Goal: Check status: Check status

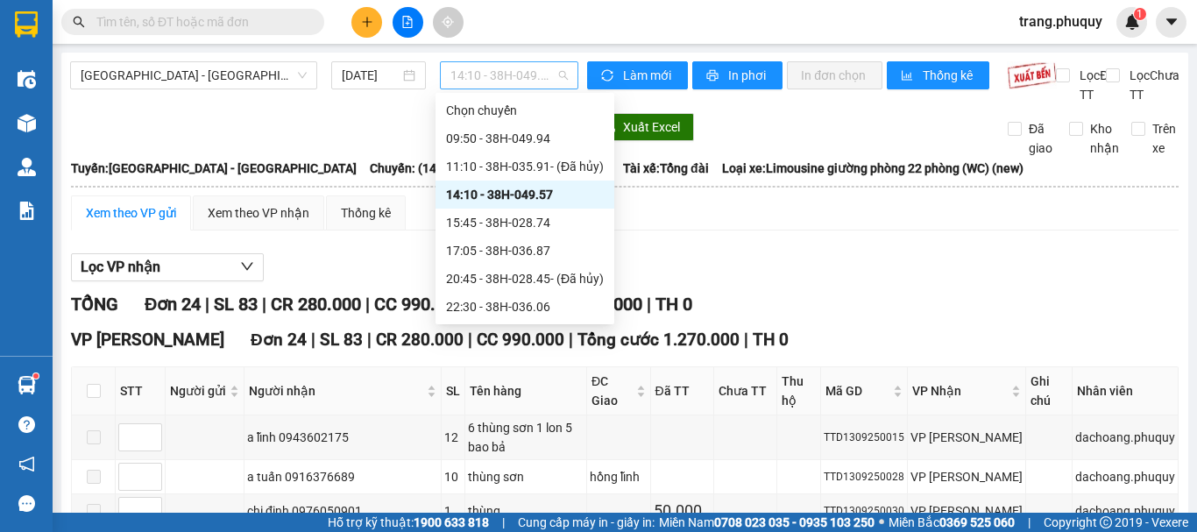
click at [496, 82] on span "14:10 - 38H-049.57" at bounding box center [509, 75] width 117 height 26
click at [508, 215] on div "15:45 - 38H-028.74" at bounding box center [525, 222] width 158 height 19
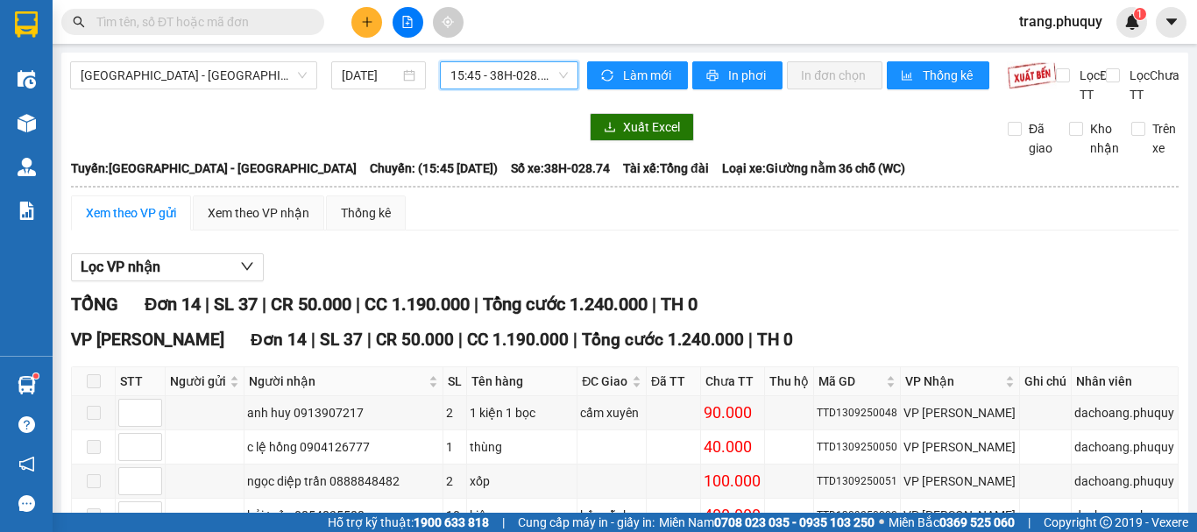
scroll to position [472, 0]
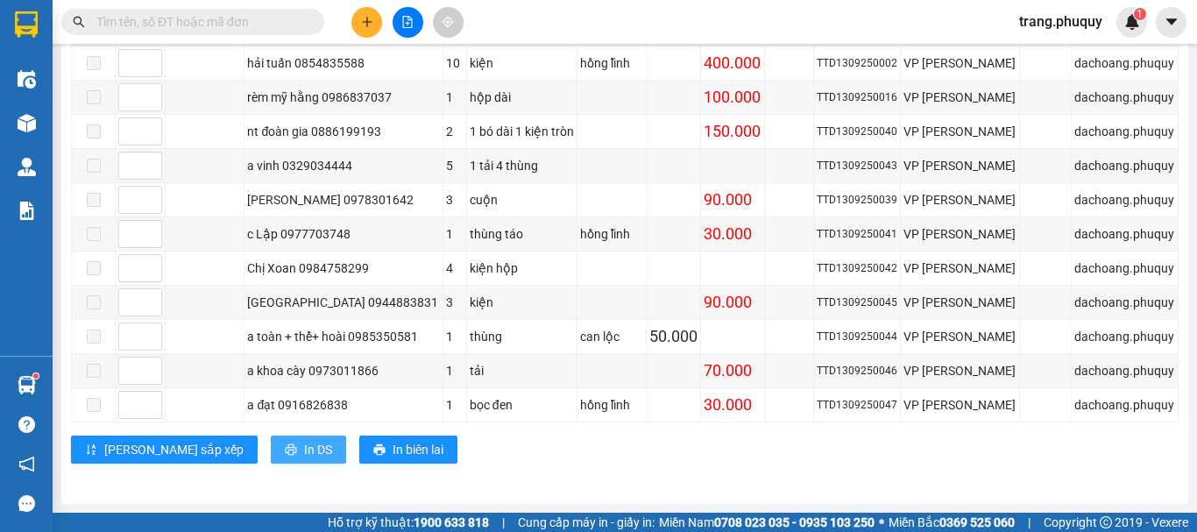
click at [271, 451] on button "In DS" at bounding box center [308, 450] width 75 height 28
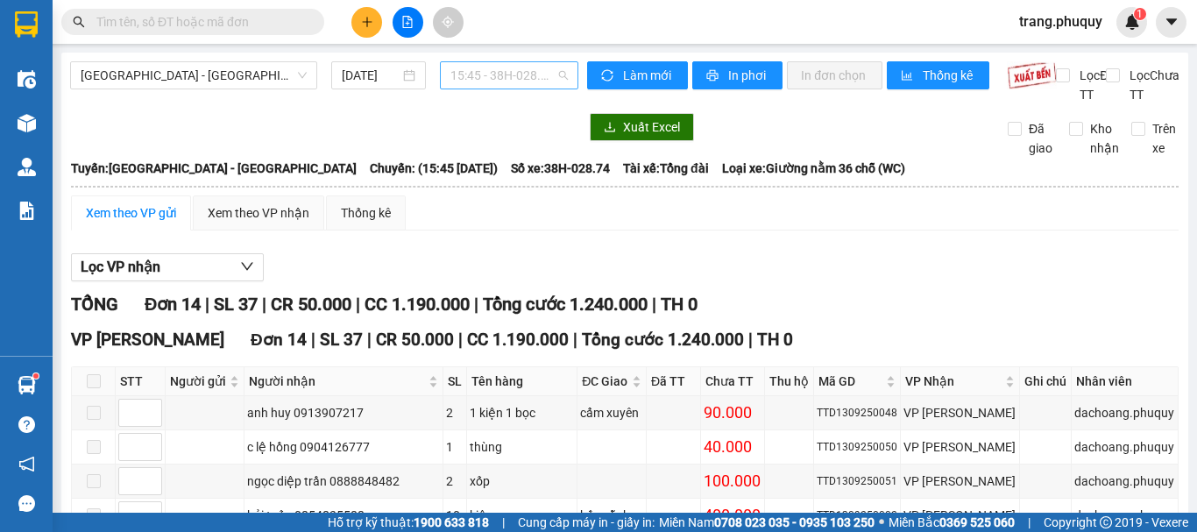
click at [472, 75] on span "15:45 - 38H-028.74" at bounding box center [509, 75] width 117 height 26
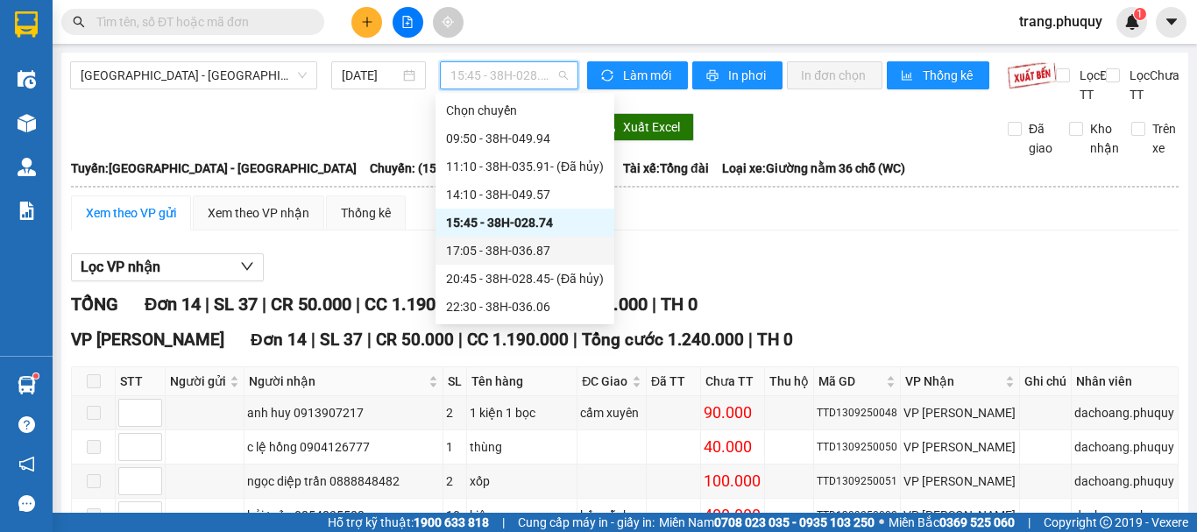
click at [500, 251] on div "17:05 - 38H-036.87" at bounding box center [525, 250] width 158 height 19
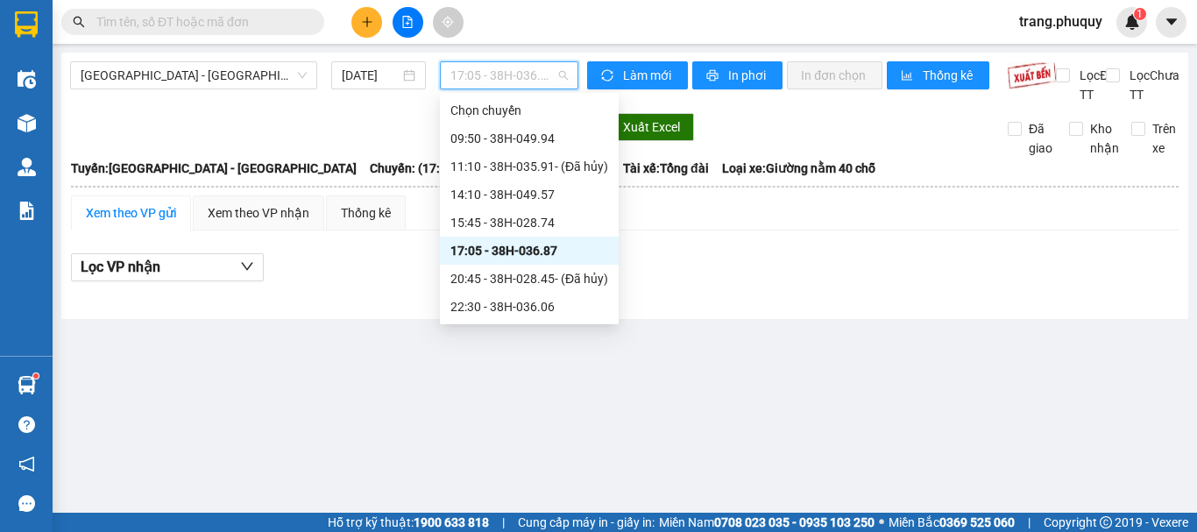
click at [529, 63] on span "17:05 - 38H-036.87" at bounding box center [509, 75] width 117 height 26
click at [518, 307] on div "22:30 - 38H-036.06" at bounding box center [530, 306] width 158 height 19
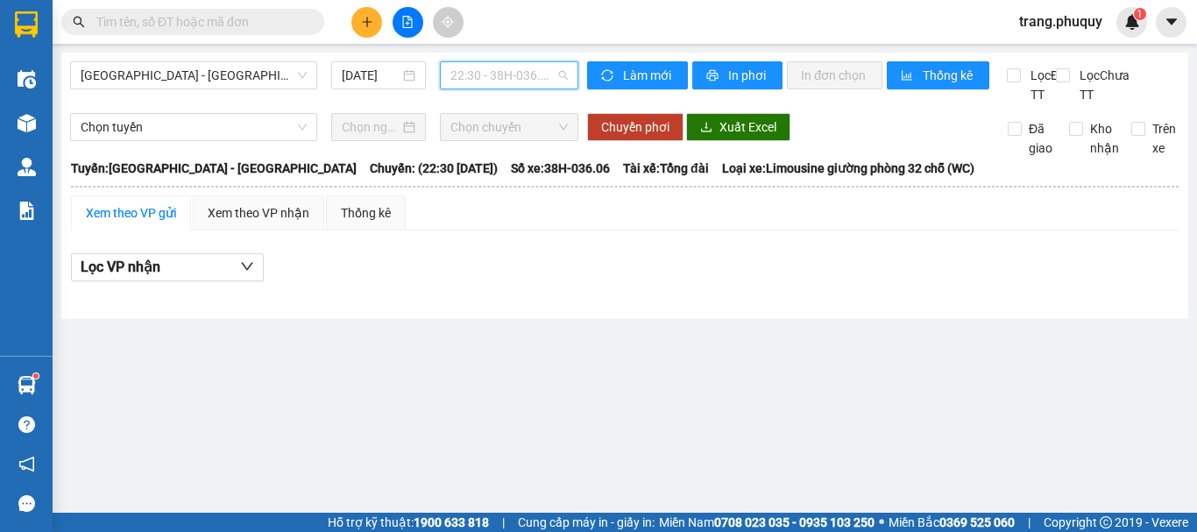
click at [478, 77] on span "22:30 - 38H-036.06" at bounding box center [509, 75] width 117 height 26
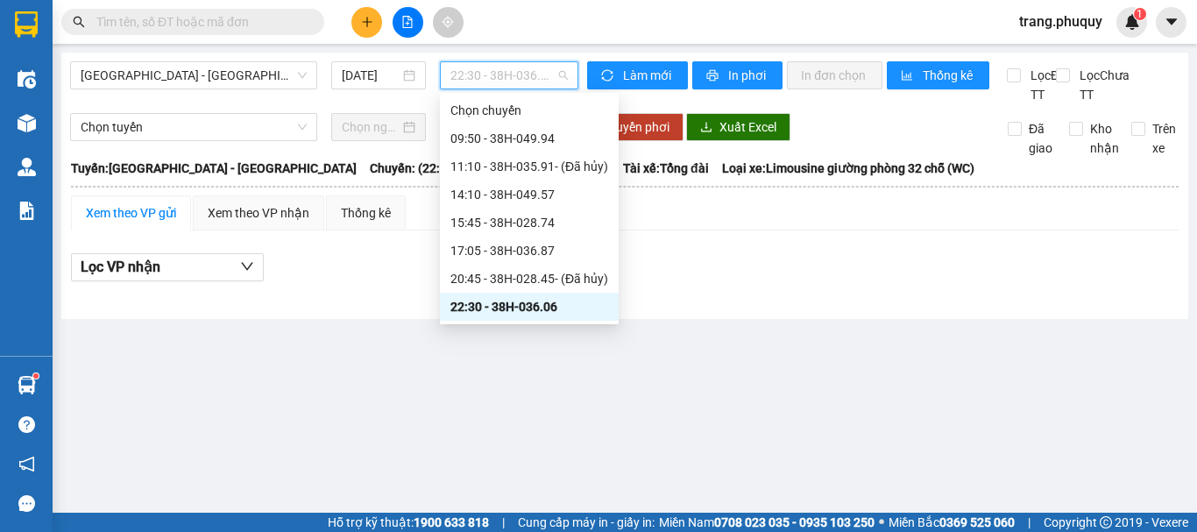
scroll to position [28, 0]
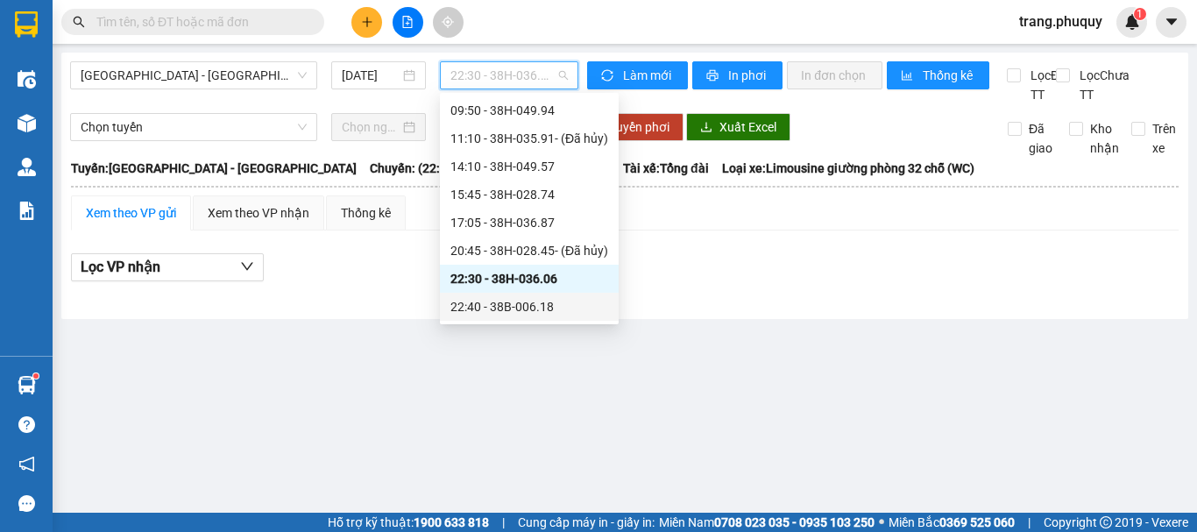
click at [518, 298] on div "22:40 - 38B-006.18" at bounding box center [530, 306] width 158 height 19
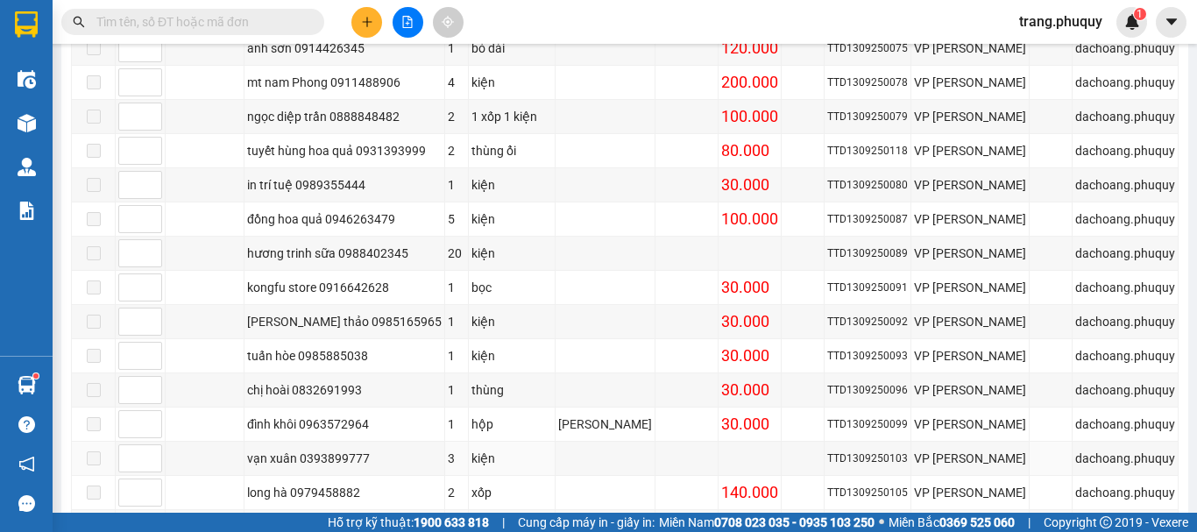
scroll to position [2112, 0]
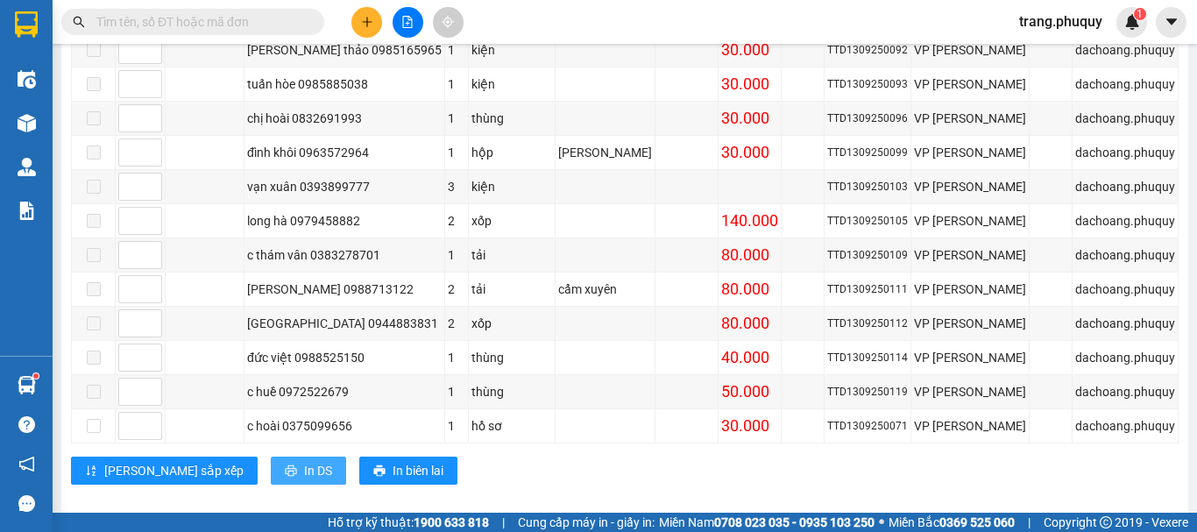
click at [304, 461] on span "In DS" at bounding box center [318, 470] width 28 height 19
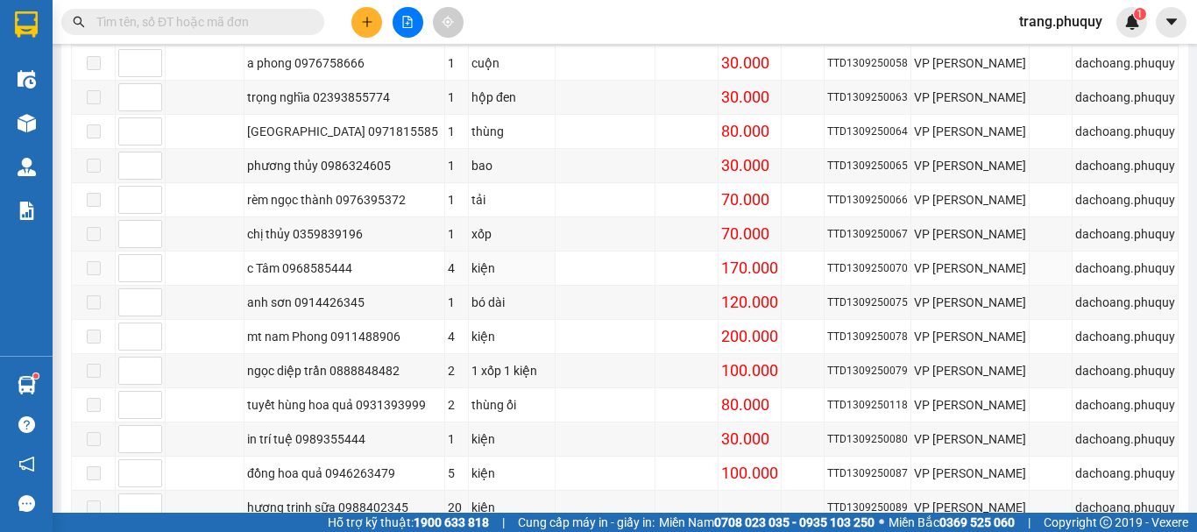
scroll to position [1411, 0]
